Goal: Transaction & Acquisition: Subscribe to service/newsletter

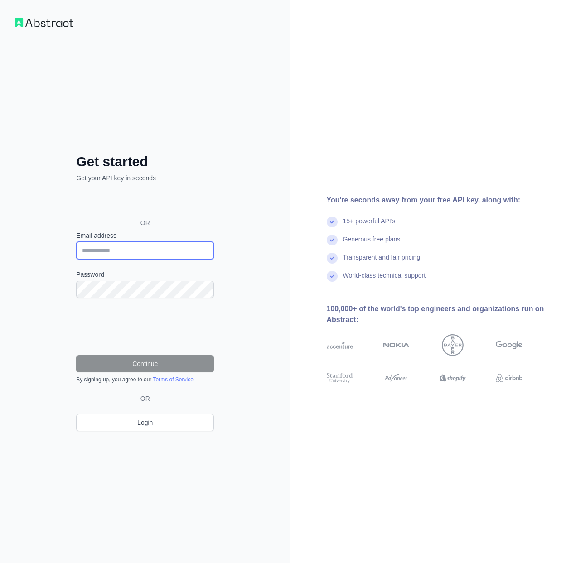
click at [140, 252] on input "Email address" at bounding box center [145, 250] width 138 height 17
paste input "**********"
type input "**********"
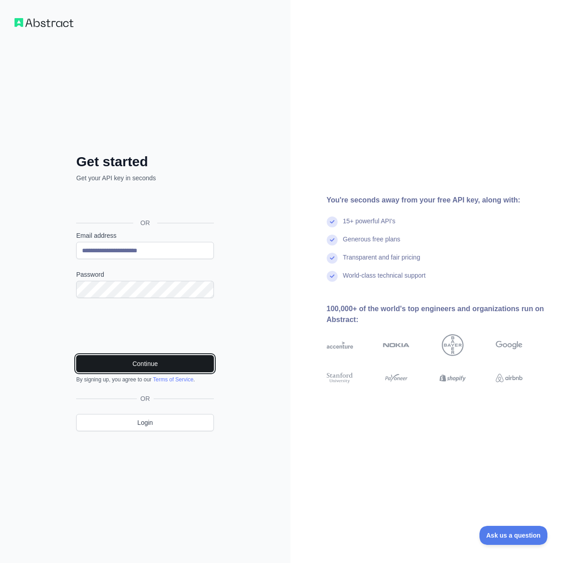
click at [136, 363] on button "Continue" at bounding box center [145, 363] width 138 height 17
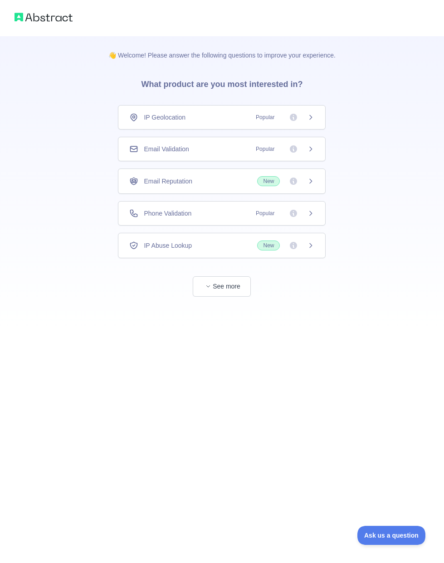
click at [237, 153] on div "Email Validation Popular" at bounding box center [221, 149] width 185 height 9
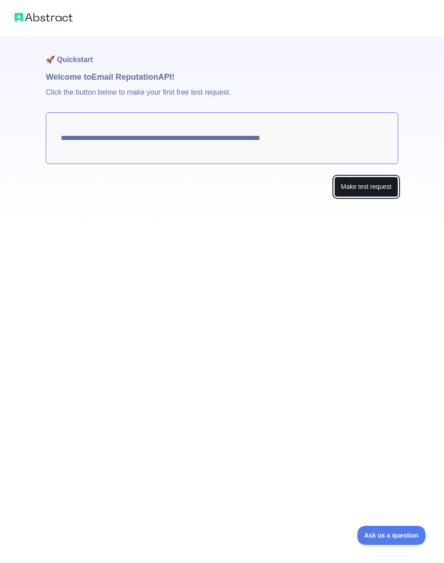
click at [357, 194] on button "Make test request" at bounding box center [366, 187] width 64 height 20
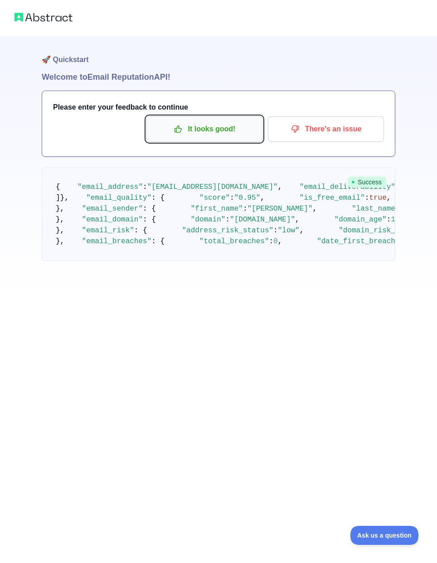
click at [210, 130] on p "It looks good!" at bounding box center [204, 128] width 102 height 15
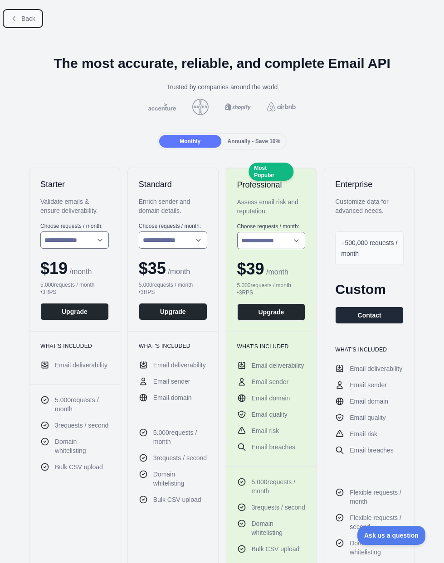
click at [30, 20] on span "Back" at bounding box center [28, 18] width 14 height 7
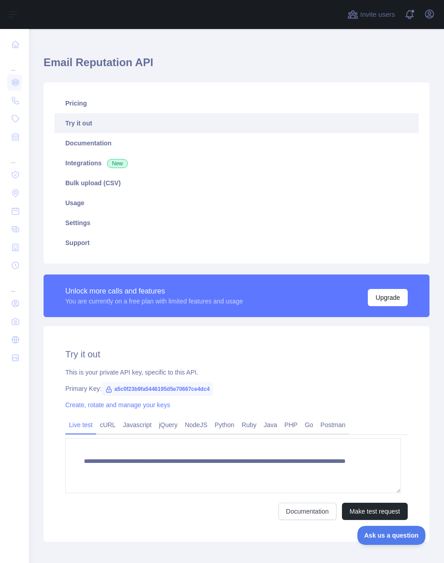
scroll to position [59, 0]
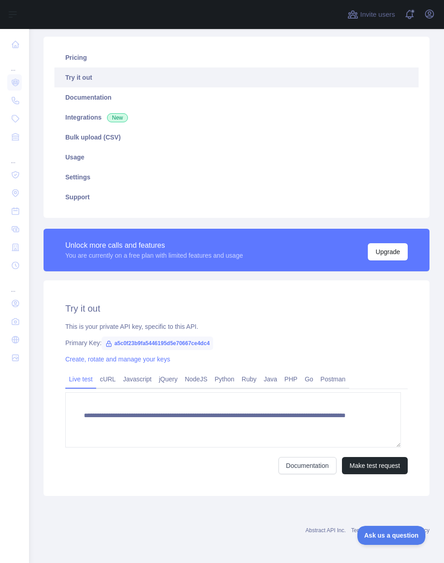
click at [198, 344] on span "a5c0f23b9fa5446195d5e70667ce4dc4" at bounding box center [158, 344] width 112 height 14
copy span "a5c0f23b9fa5446195d5e70667ce4dc4"
